Goal: Information Seeking & Learning: Learn about a topic

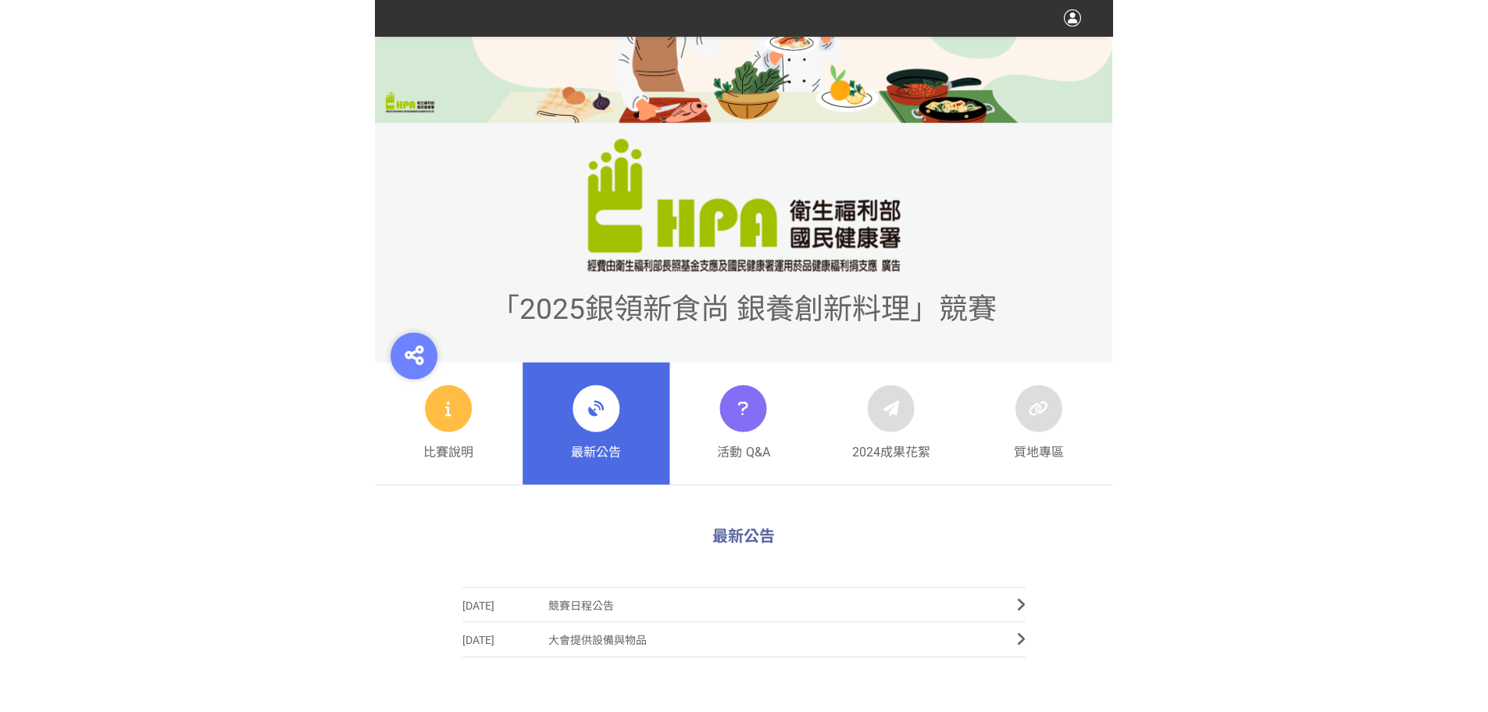
scroll to position [312, 0]
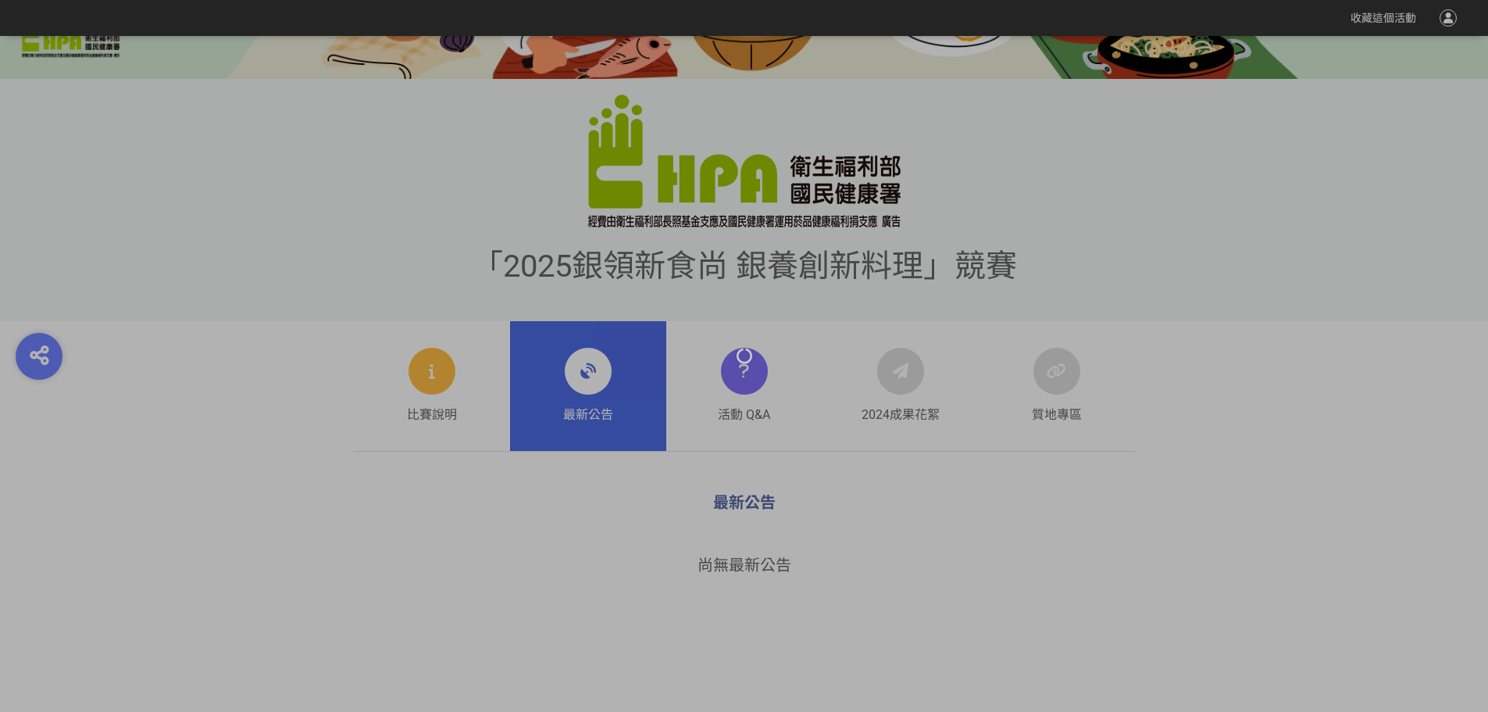
scroll to position [469, 0]
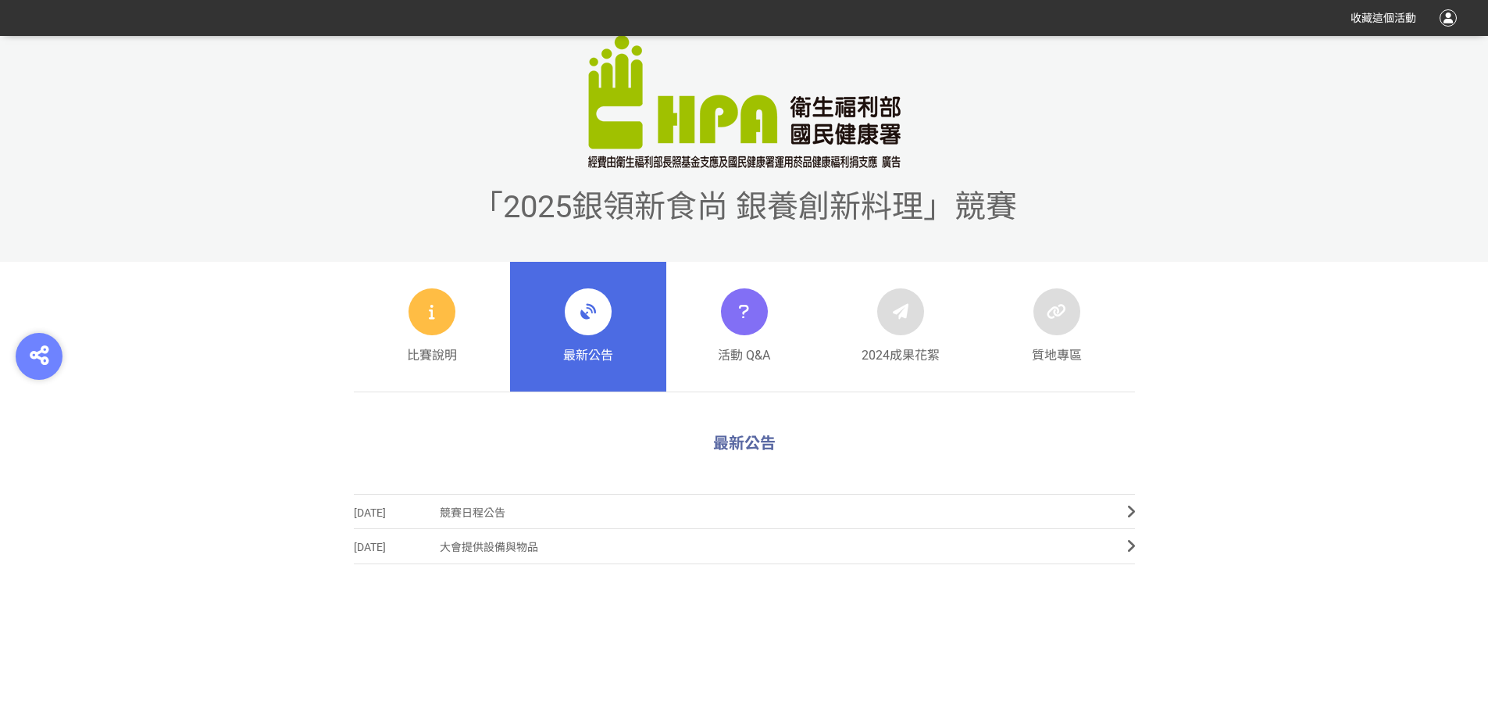
scroll to position [615, 0]
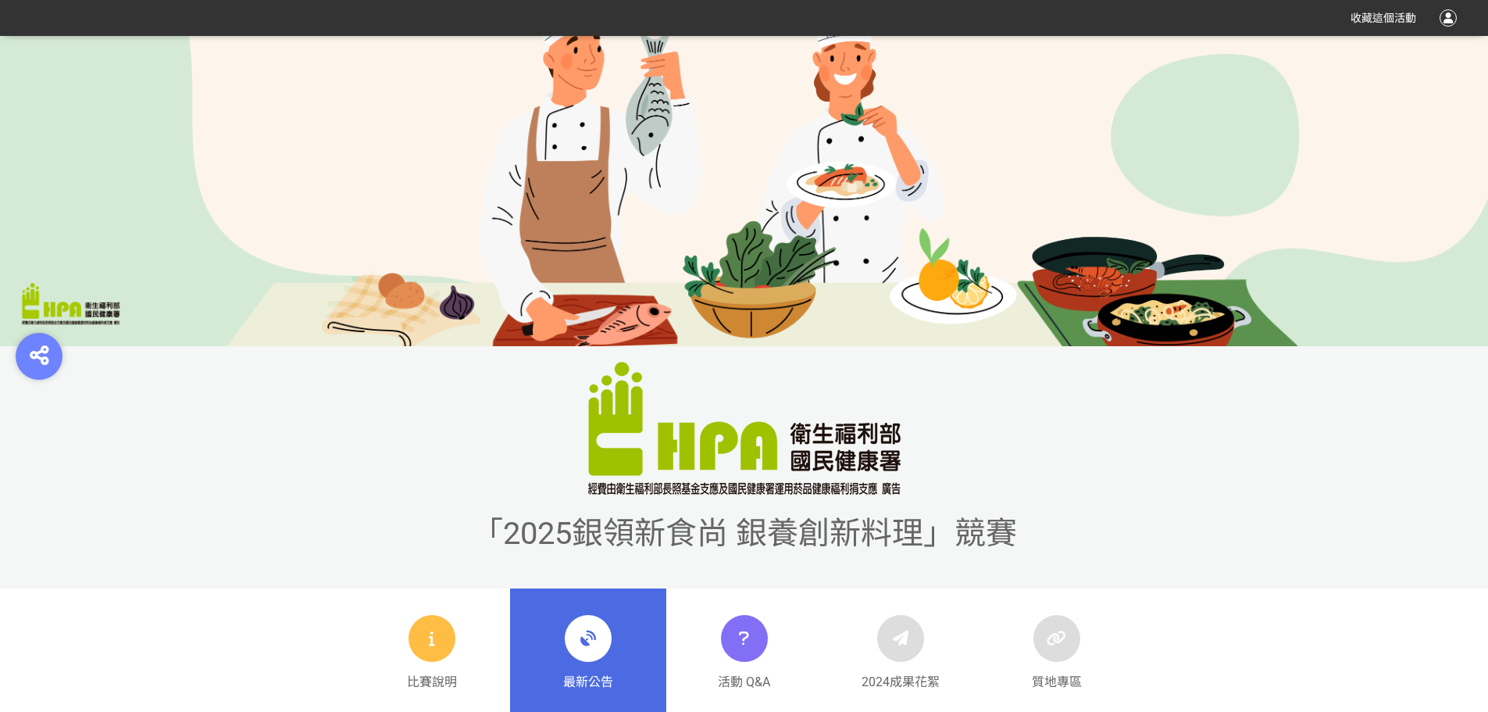
scroll to position [391, 0]
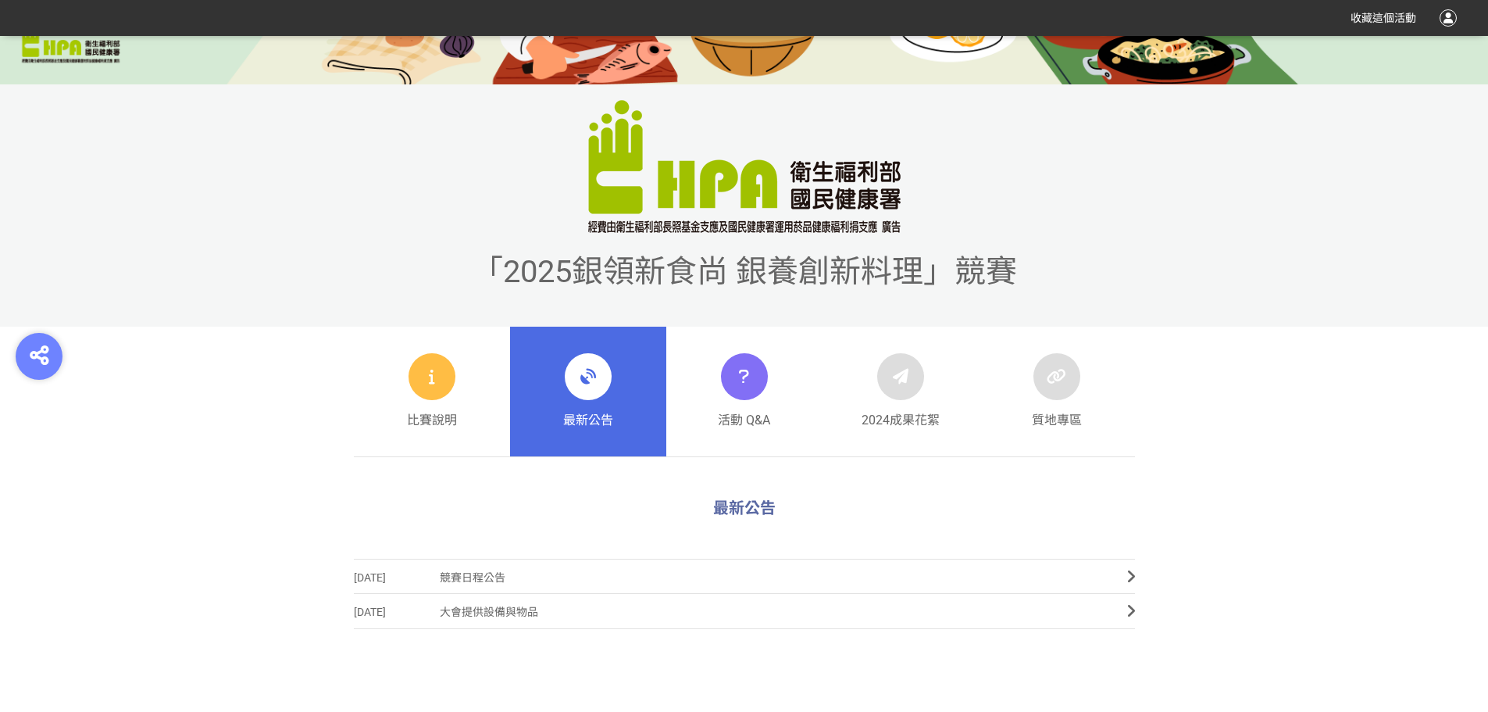
scroll to position [469, 0]
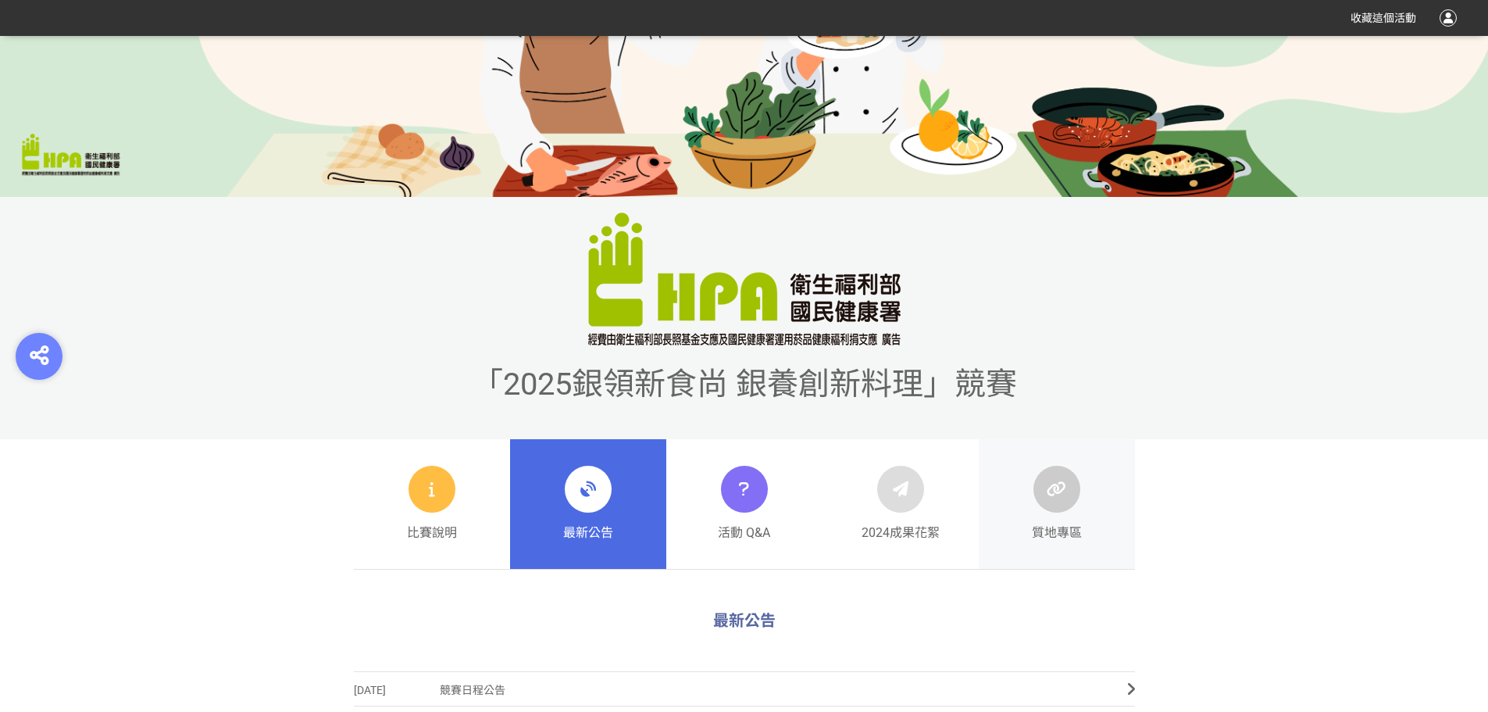
scroll to position [469, 0]
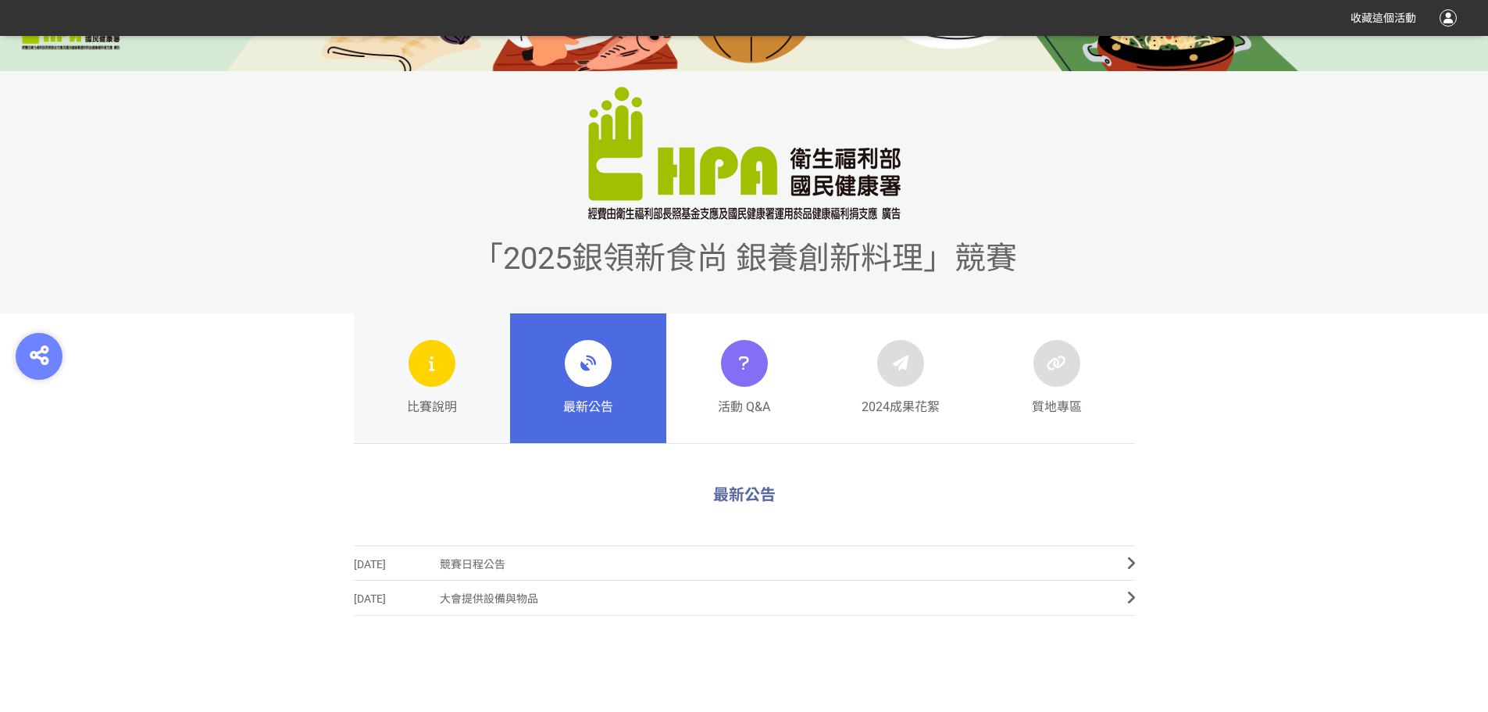
click at [434, 385] on div at bounding box center [432, 363] width 47 height 47
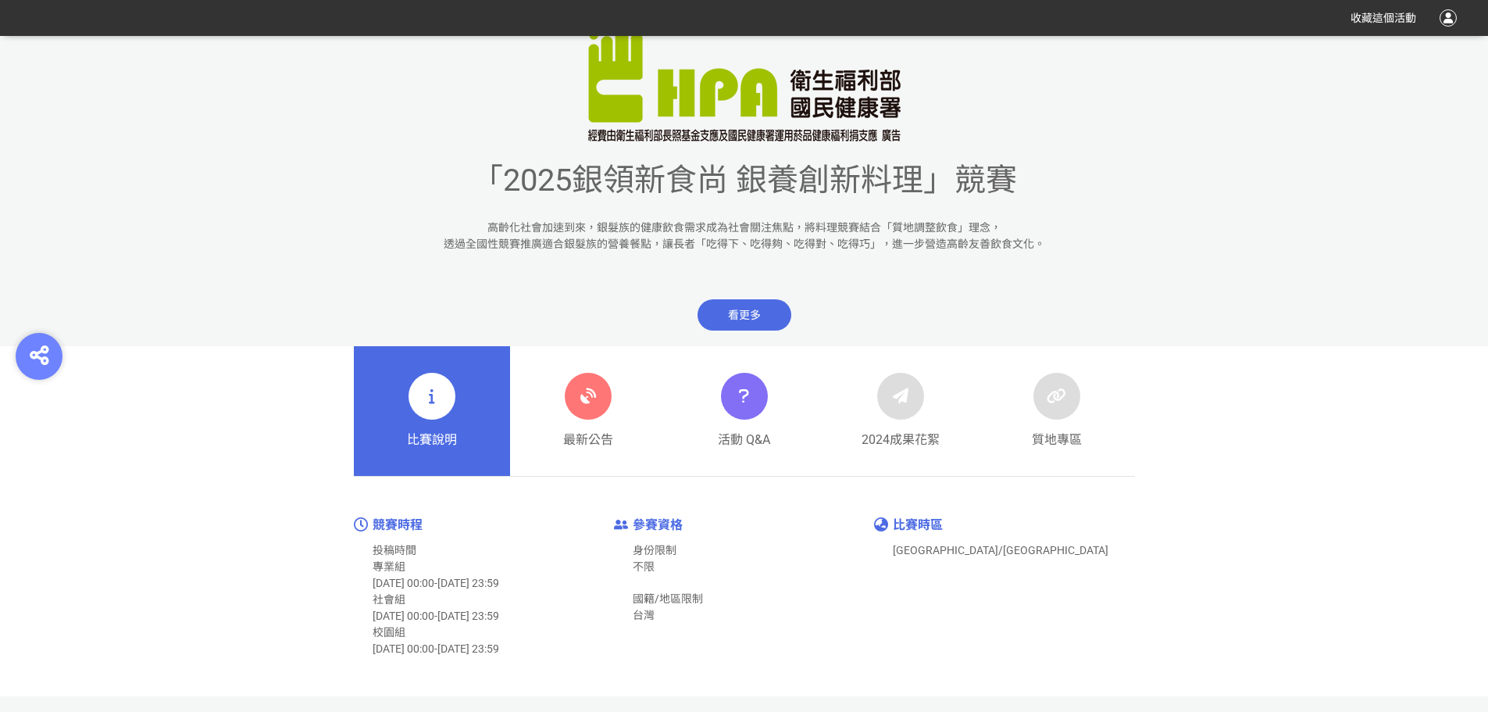
click at [603, 379] on div at bounding box center [588, 396] width 47 height 47
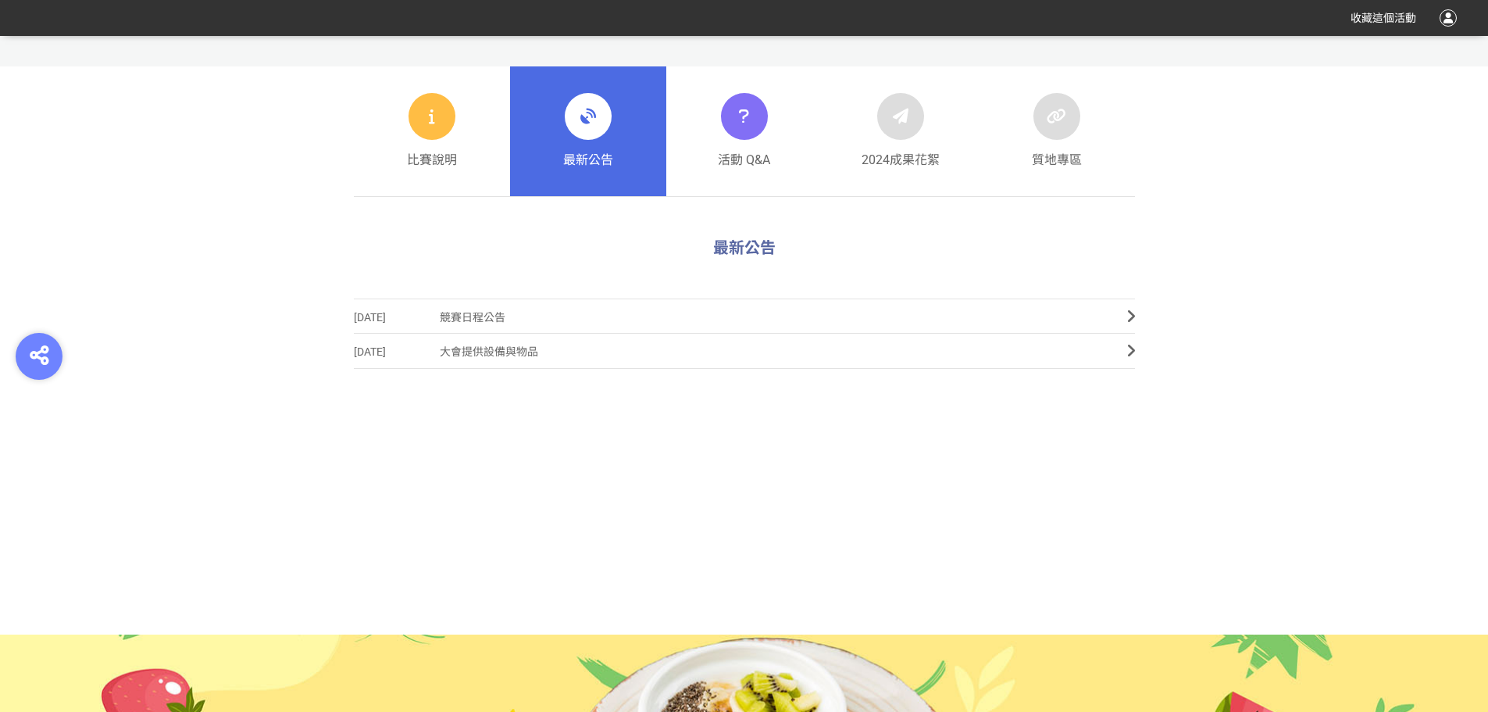
scroll to position [703, 0]
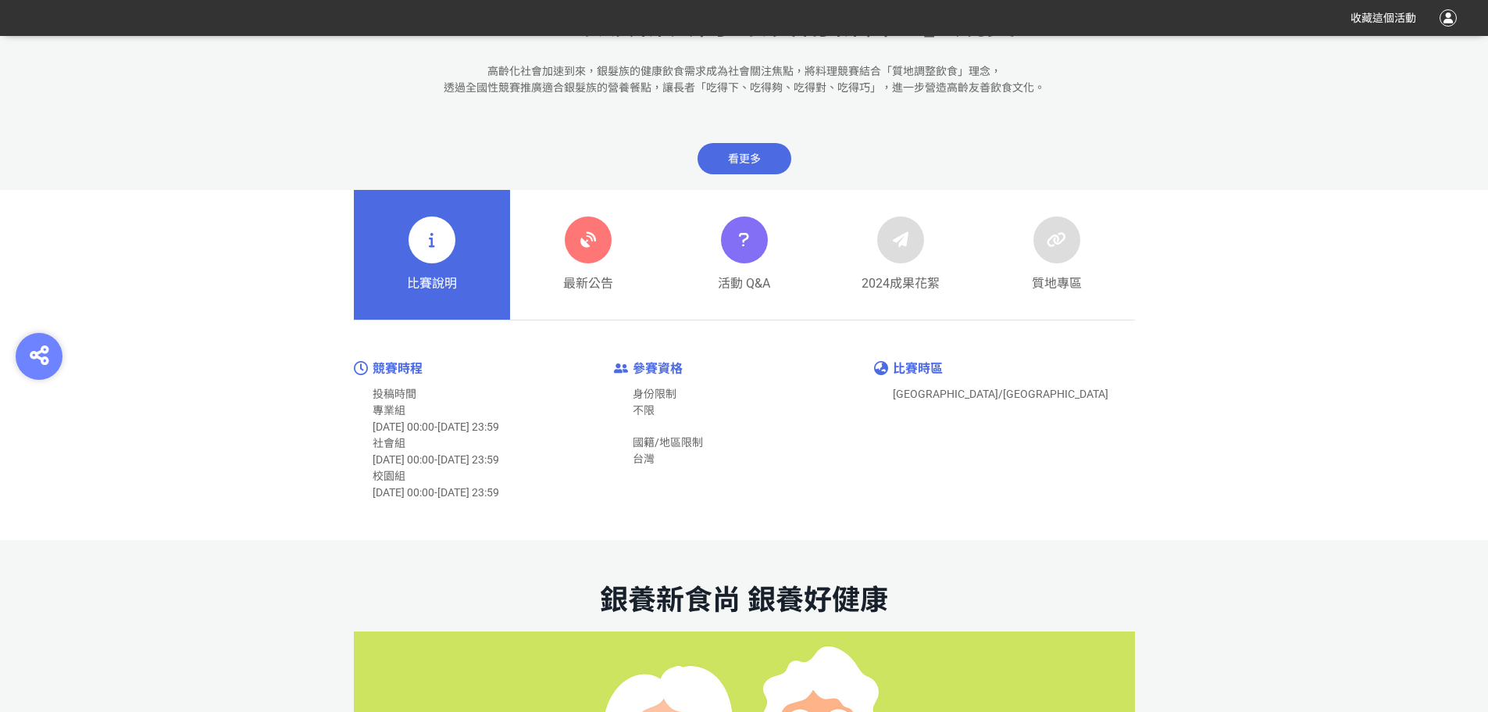
scroll to position [547, 0]
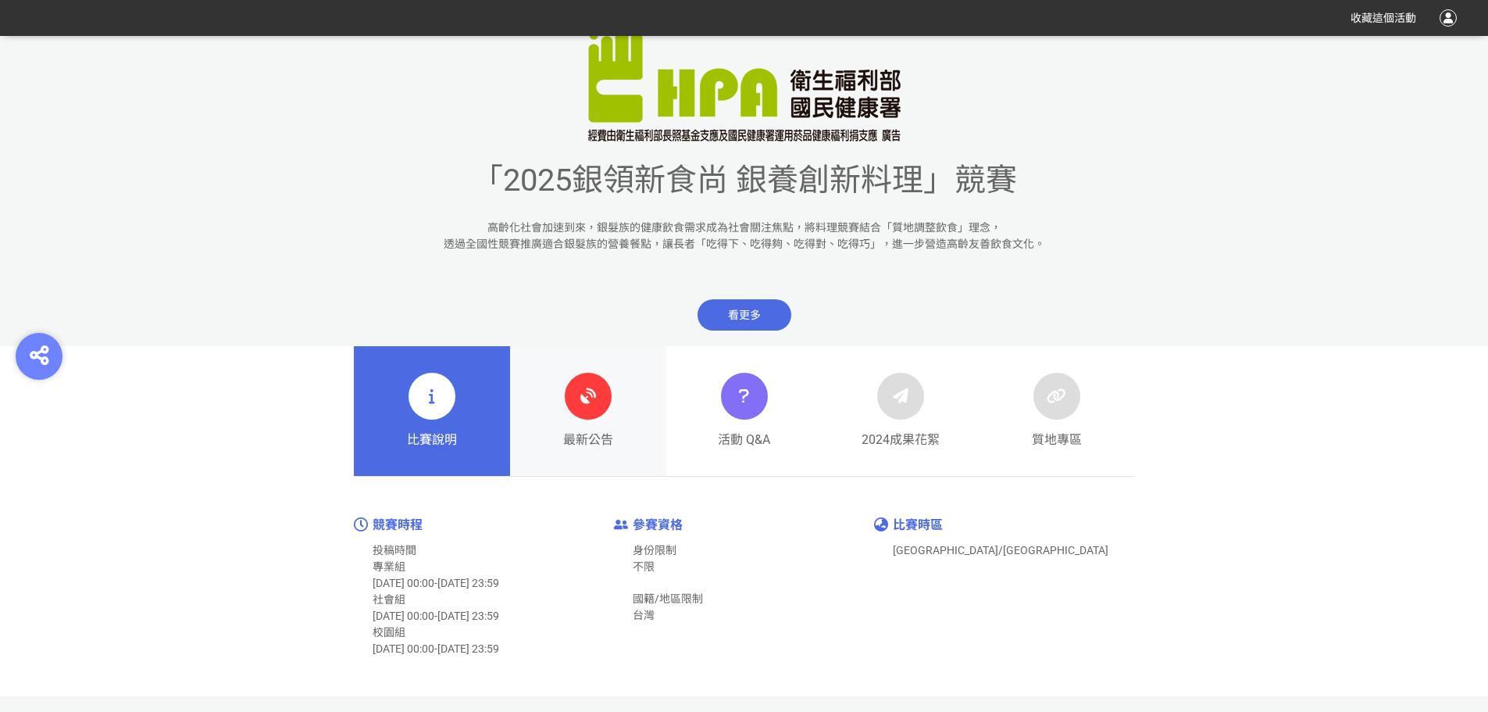
click at [637, 423] on link "最新公告" at bounding box center [588, 411] width 156 height 130
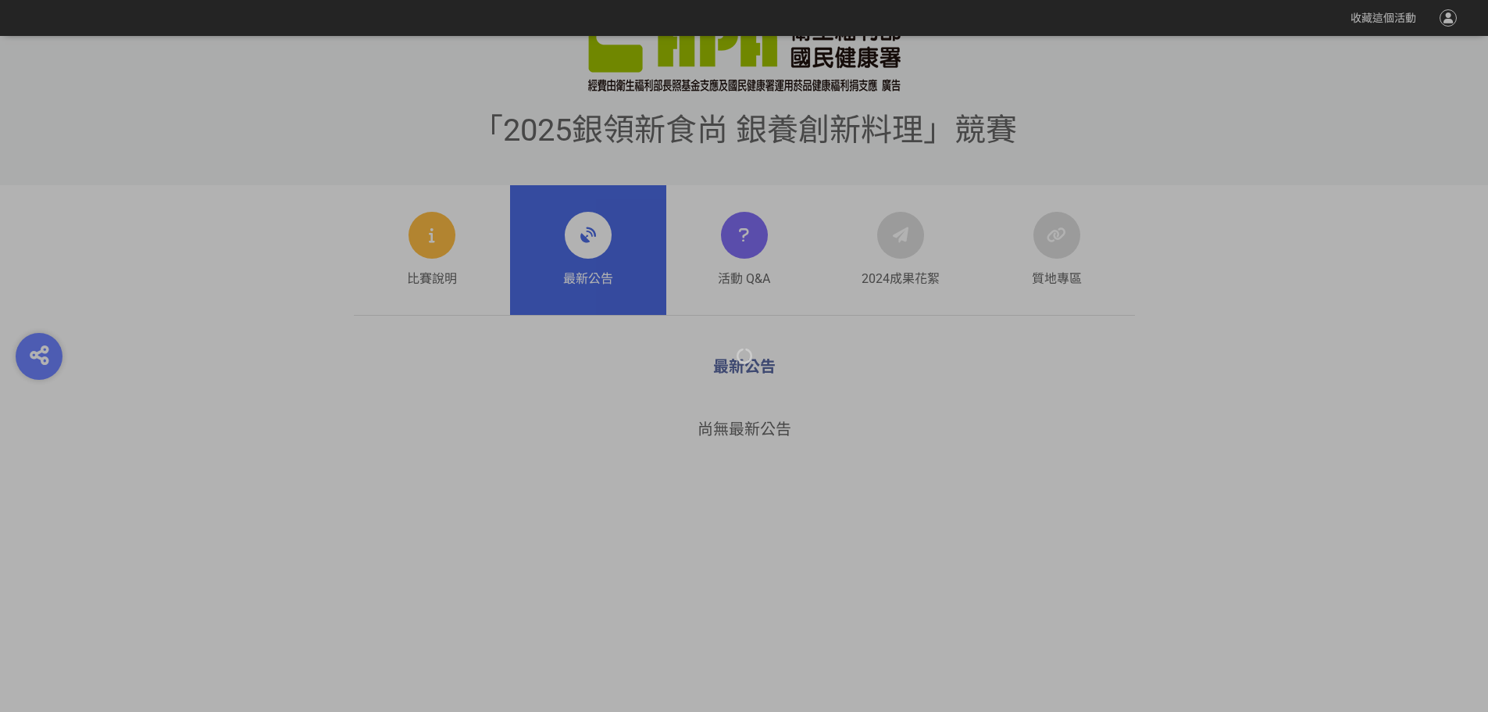
scroll to position [625, 0]
